Goal: Check status: Check status

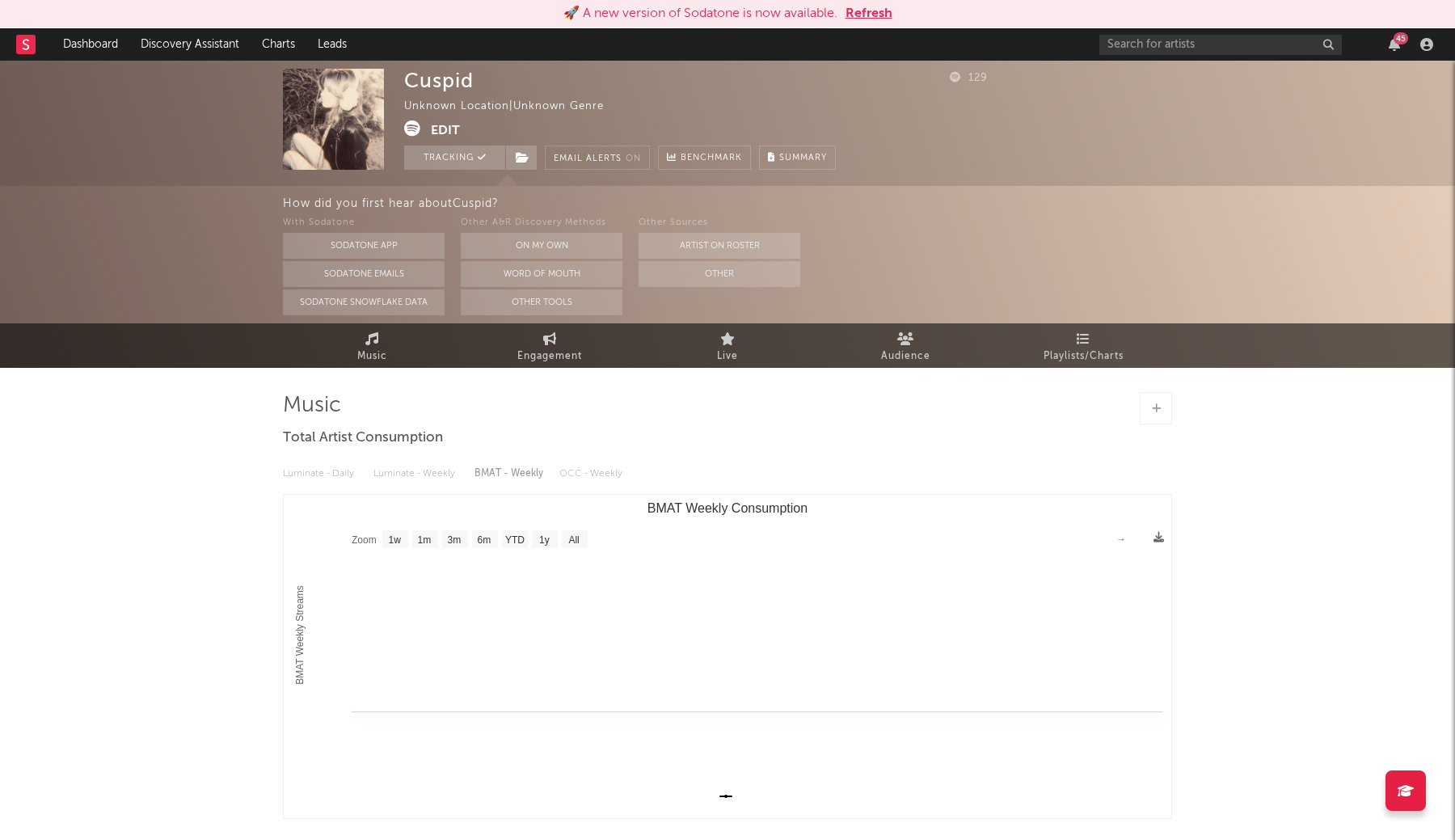
select select "1w"
click at [524, 170] on div "Cuspid Unknown Location | Unknown Genre Edit Tracking Email Alerts On Benchmark…" at bounding box center [728, 124] width 1455 height 125
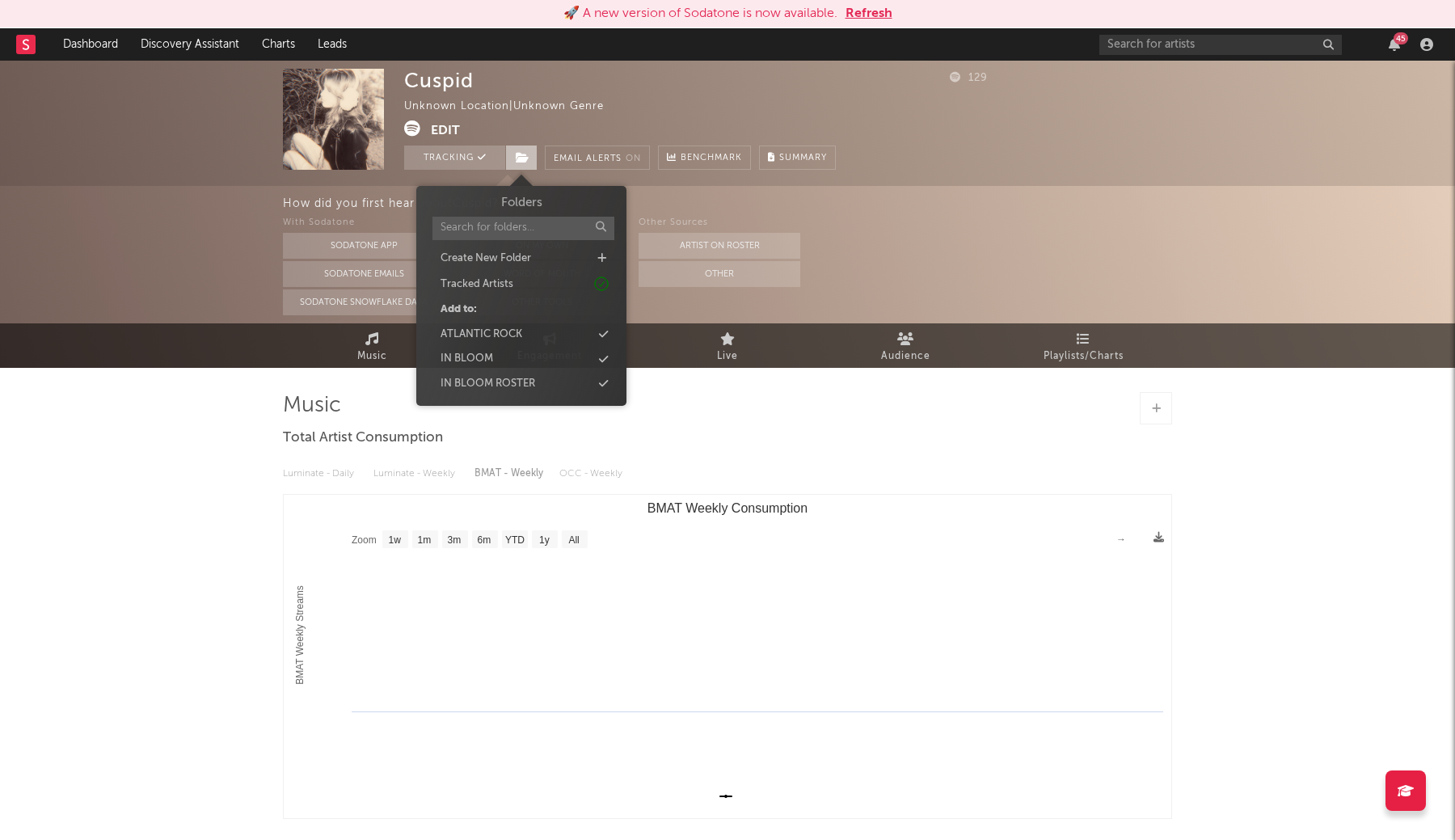
click at [525, 158] on icon at bounding box center [522, 157] width 14 height 11
click at [483, 358] on div "IN BLOOM" at bounding box center [467, 359] width 53 height 16
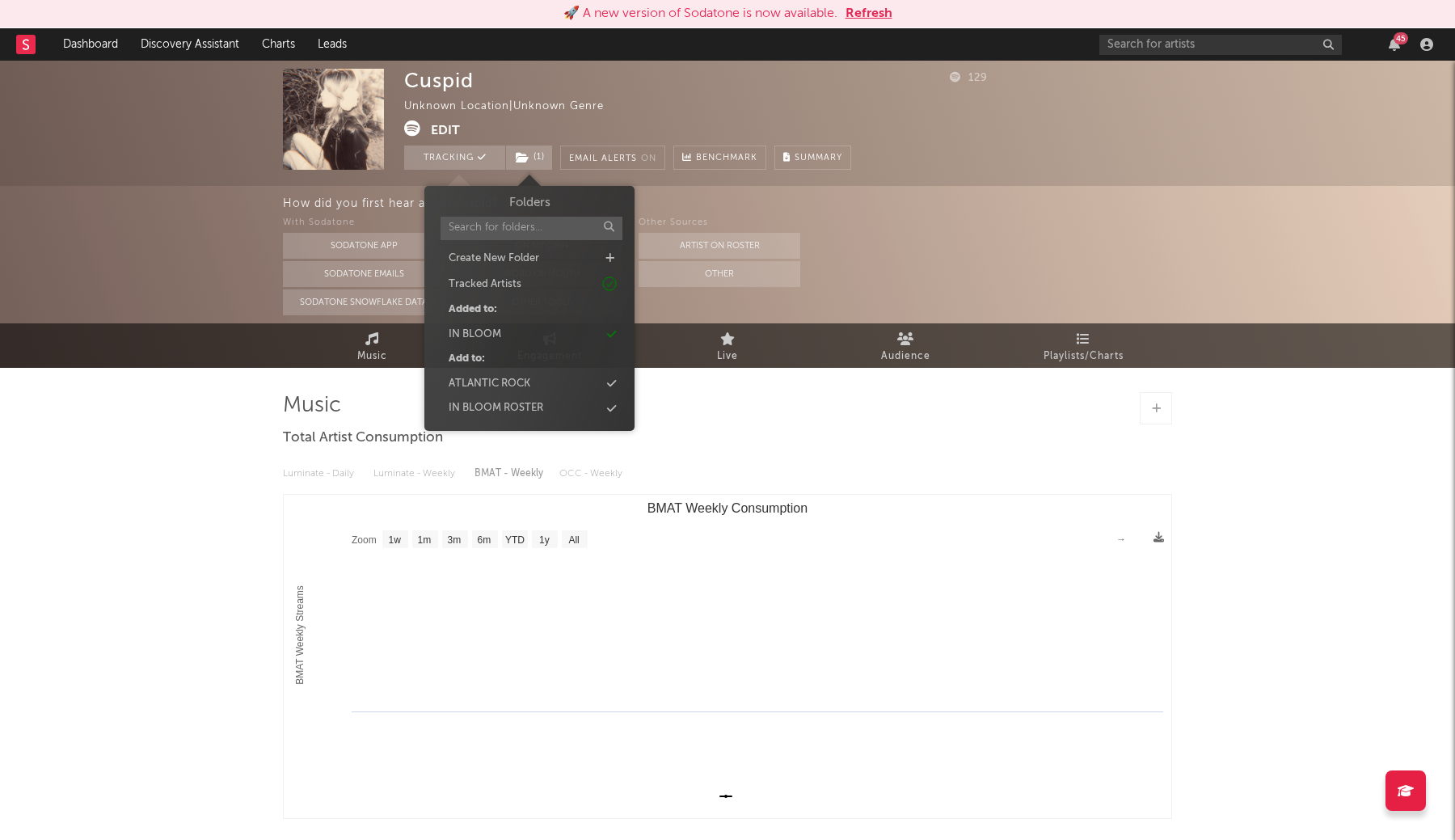
click at [797, 411] on div at bounding box center [727, 409] width 889 height 33
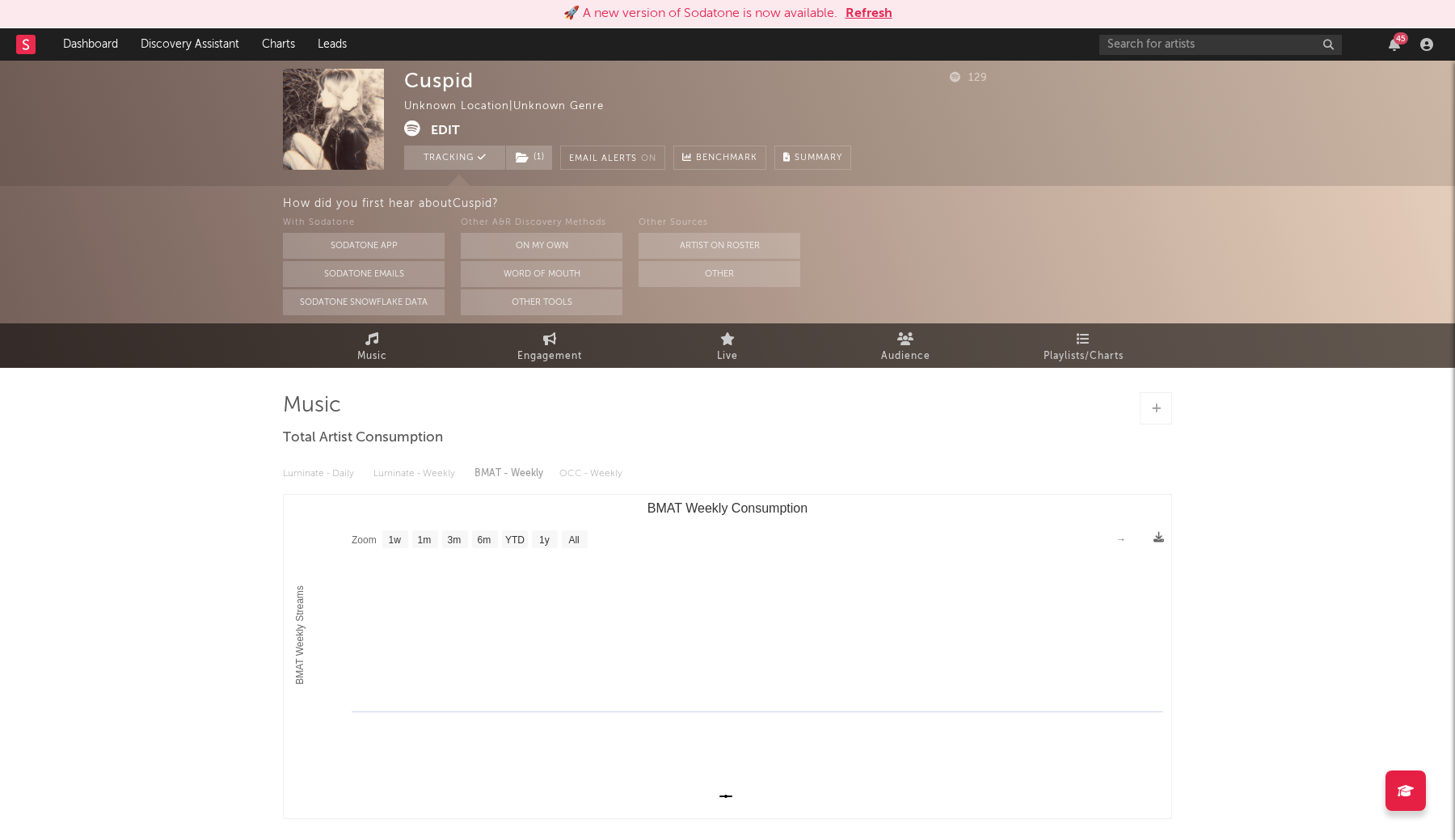
click at [872, 9] on button "Refresh" at bounding box center [869, 13] width 47 height 19
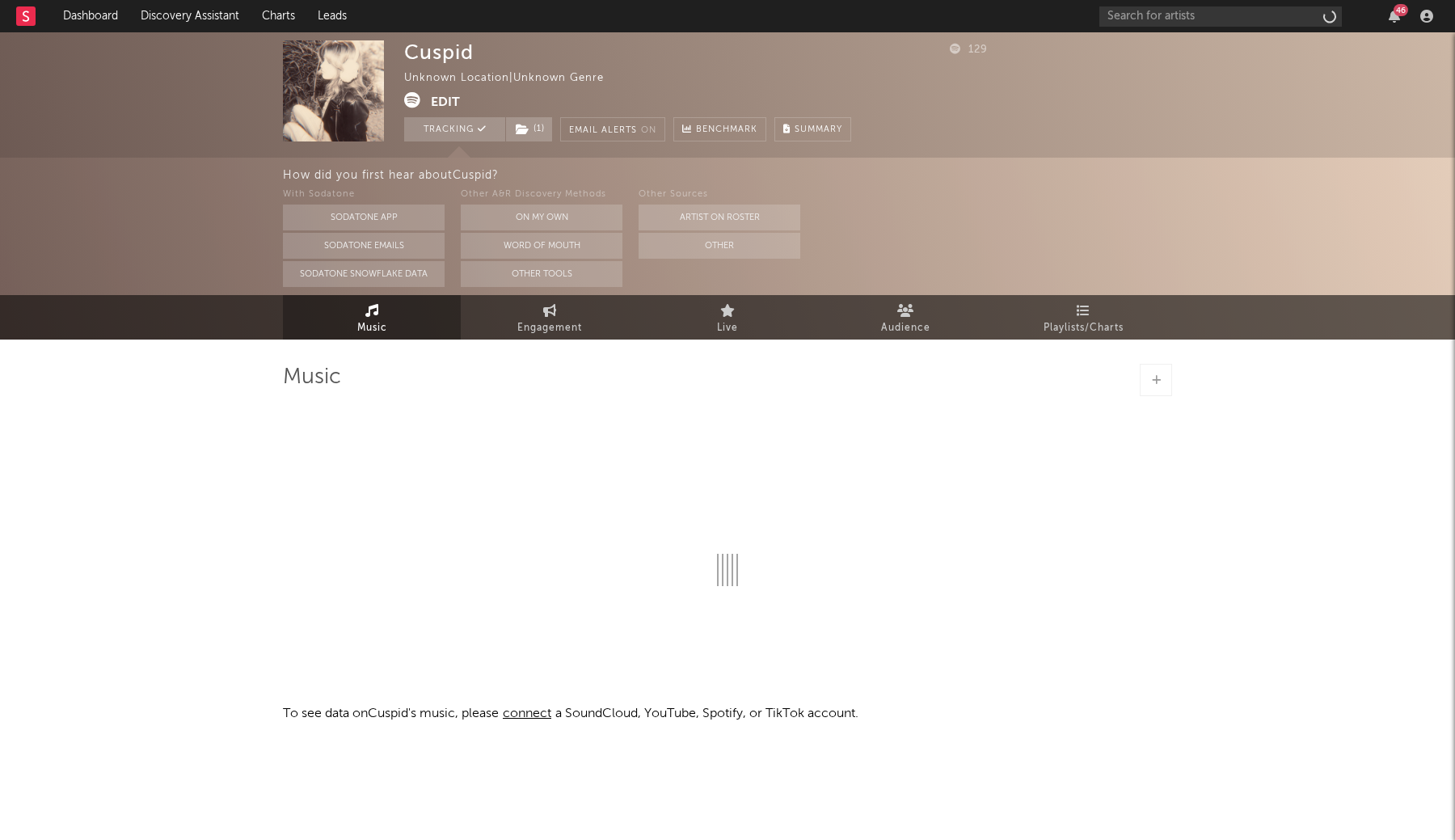
select select "1w"
